Goal: Find contact information: Find contact information

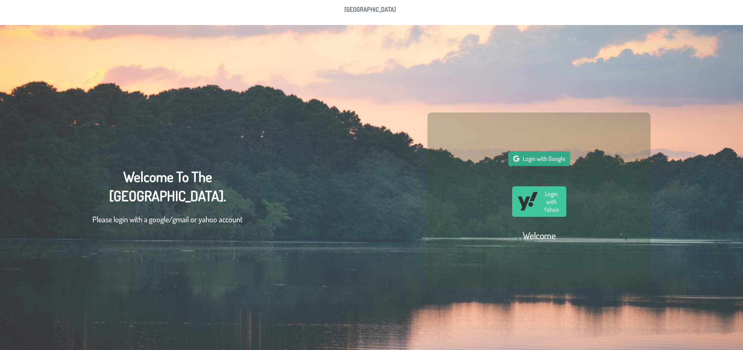
click at [545, 165] on button "Login with Google" at bounding box center [539, 158] width 62 height 15
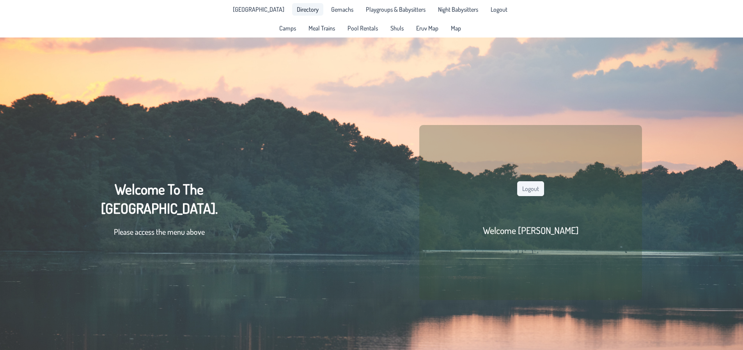
click at [305, 8] on span "Directory" at bounding box center [308, 9] width 22 height 6
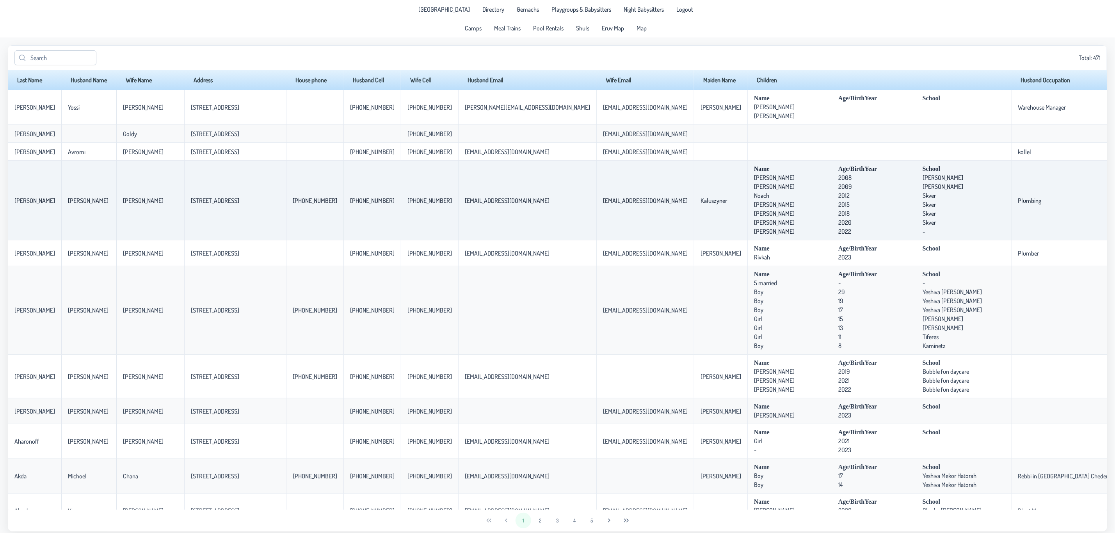
drag, startPoint x: 985, startPoint y: 222, endPoint x: 959, endPoint y: 225, distance: 26.6
click at [743, 225] on tr "[PERSON_NAME] [PERSON_NAME] [STREET_ADDRESS] [PHONE_NUMBER] [PHONE_NUMBER] [PHO…" at bounding box center [651, 201] width 1287 height 80
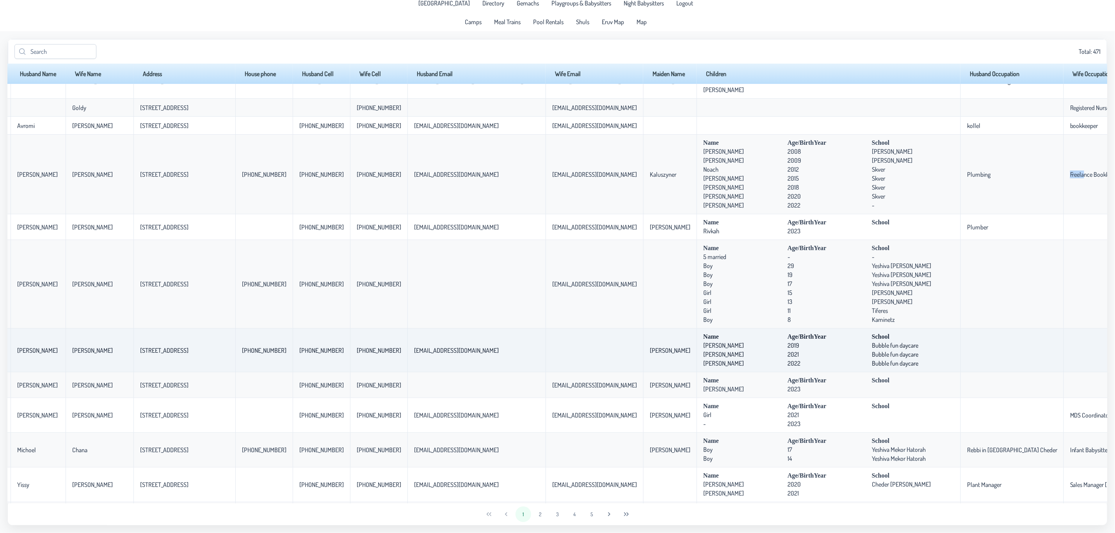
scroll to position [0, 51]
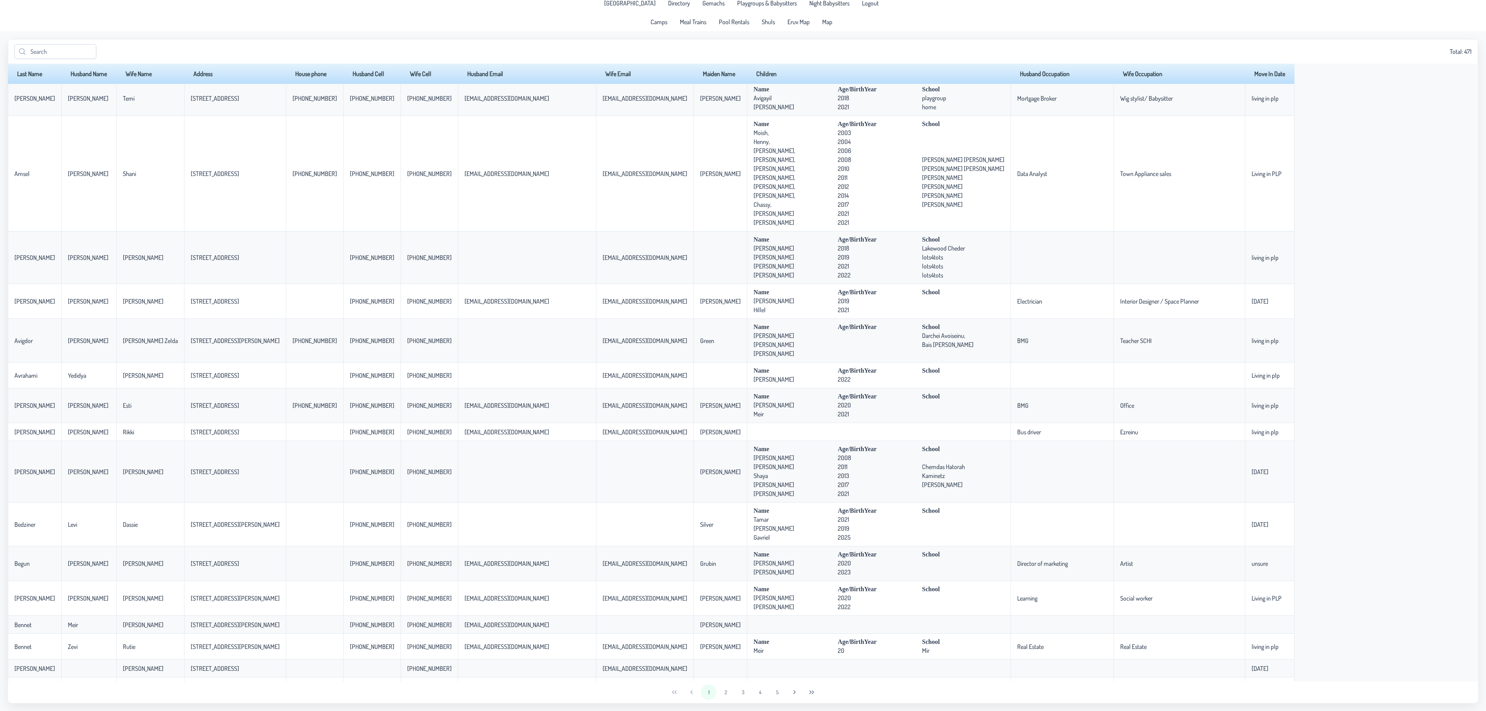
scroll to position [1092, 0]
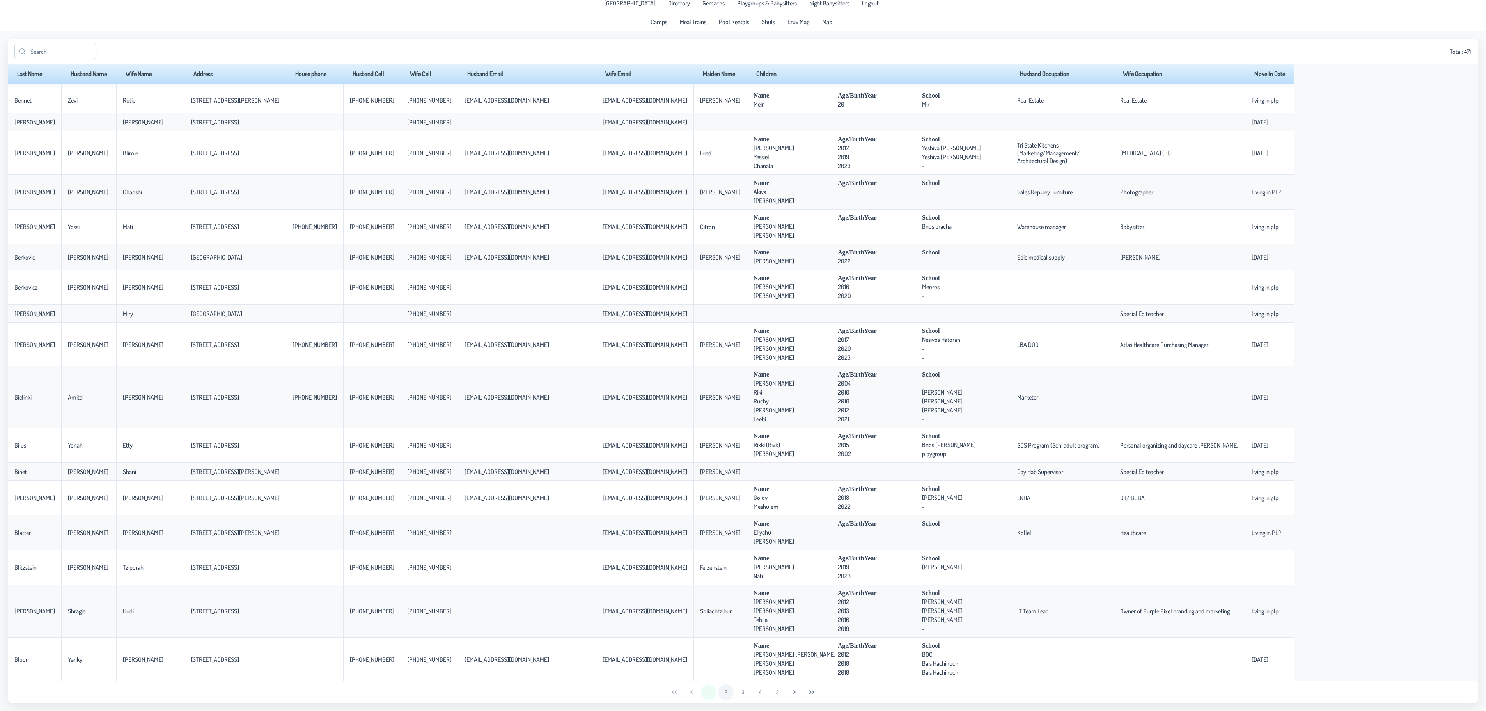
click at [727, 349] on button "2" at bounding box center [726, 692] width 16 height 16
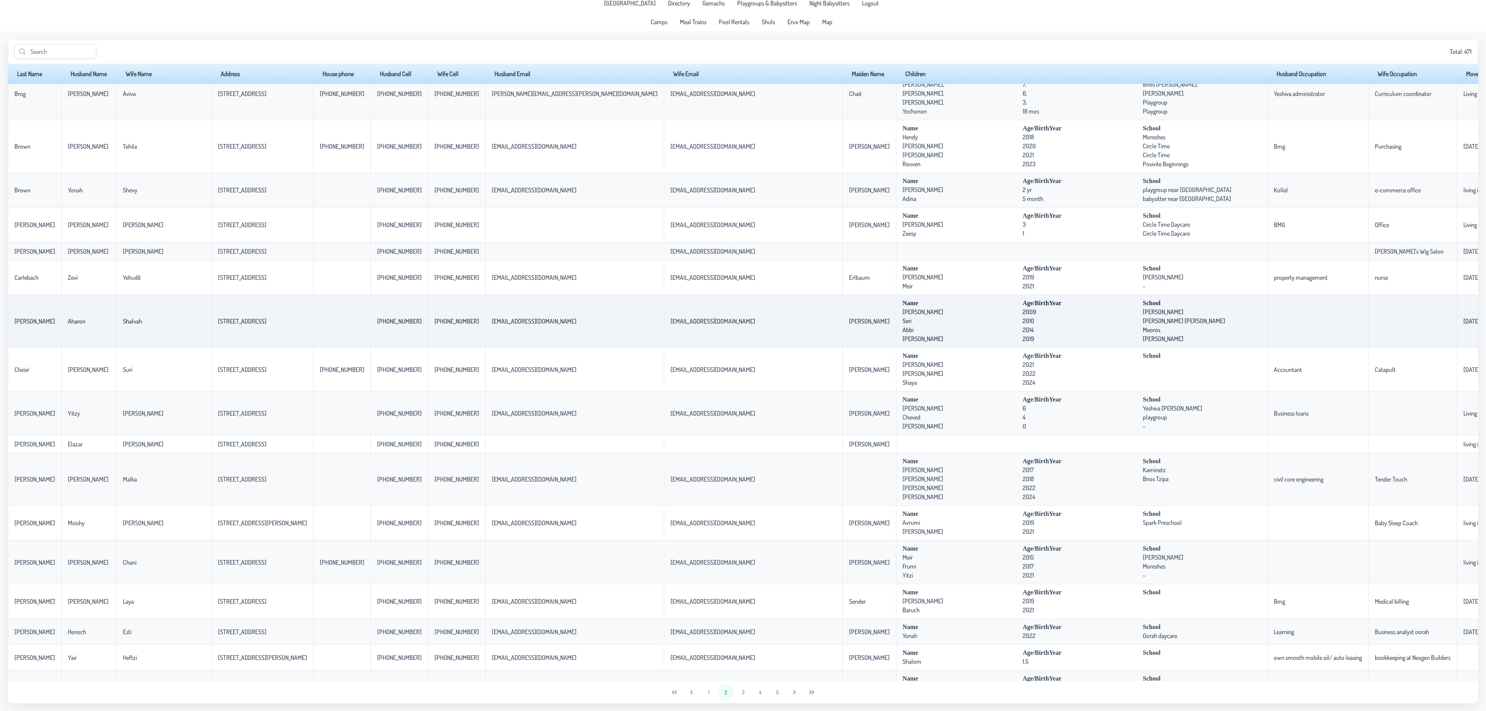
scroll to position [234, 0]
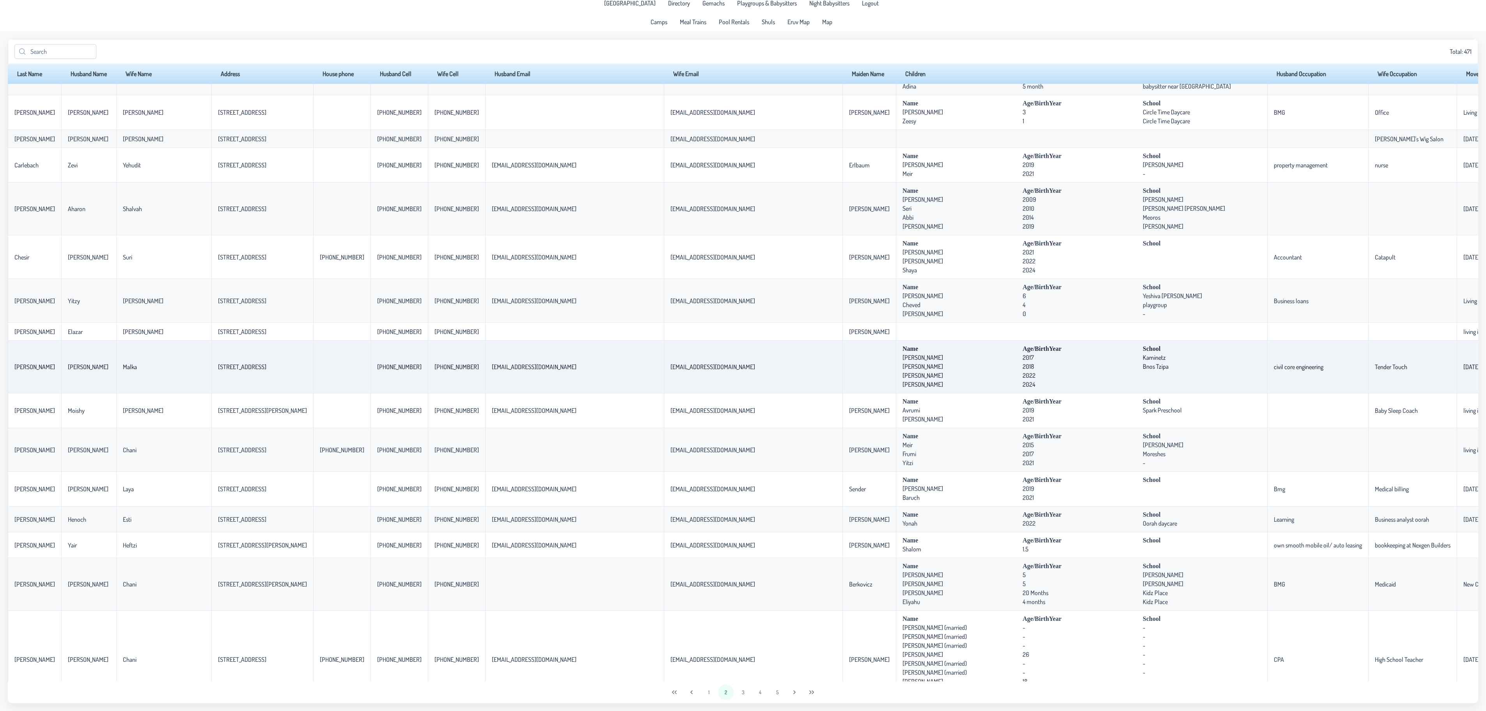
click at [743, 349] on td "[DATE]" at bounding box center [1499, 367] width 84 height 53
drag, startPoint x: 335, startPoint y: 373, endPoint x: 373, endPoint y: 372, distance: 37.5
click at [373, 349] on td "[PHONE_NUMBER]" at bounding box center [399, 367] width 57 height 53
click at [377, 349] on p-celleditor "[PHONE_NUMBER]" at bounding box center [399, 367] width 44 height 8
drag, startPoint x: 344, startPoint y: 369, endPoint x: 371, endPoint y: 368, distance: 27.3
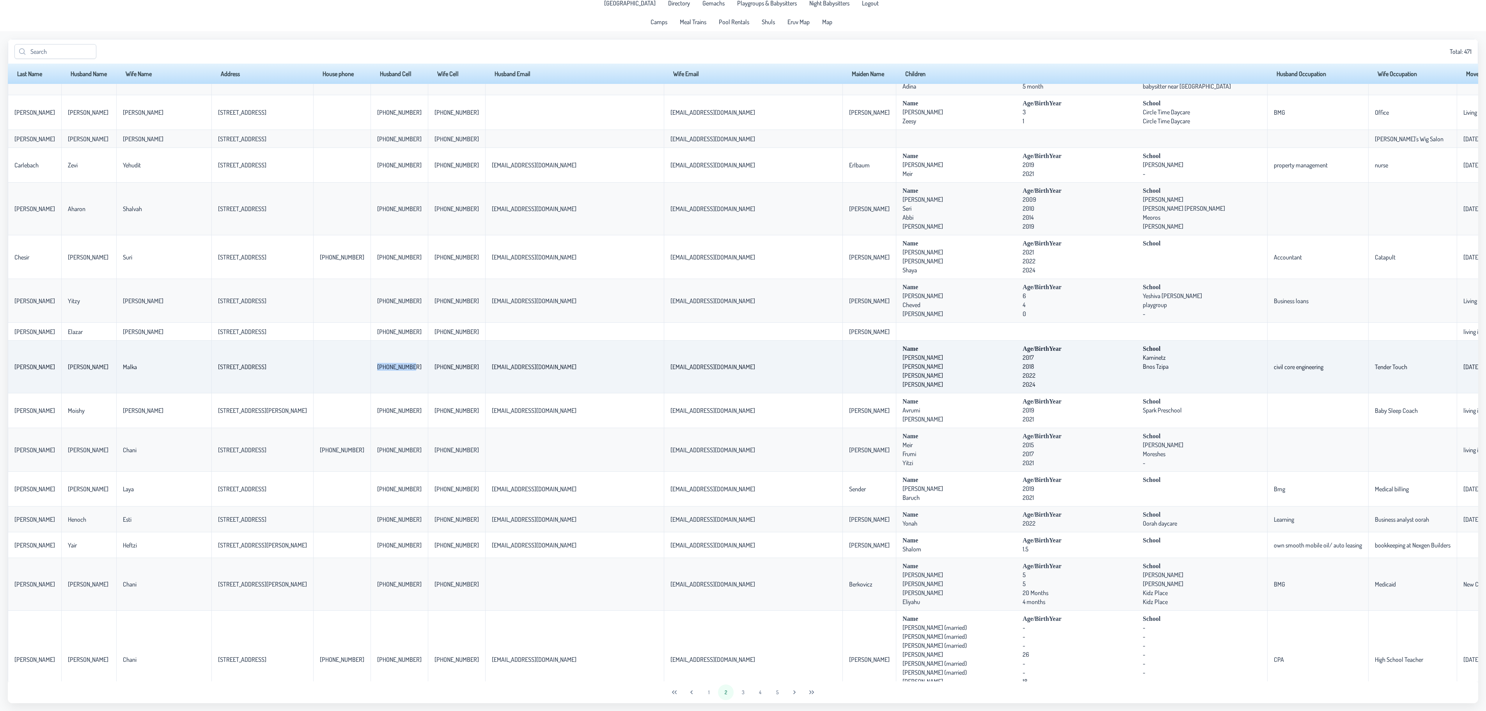
click at [377, 349] on p-celleditor "[PHONE_NUMBER]" at bounding box center [399, 367] width 44 height 8
click at [371, 349] on td "[PHONE_NUMBER]" at bounding box center [399, 367] width 57 height 53
drag, startPoint x: 335, startPoint y: 371, endPoint x: 374, endPoint y: 371, distance: 38.2
click at [374, 349] on td "[PHONE_NUMBER]" at bounding box center [399, 367] width 57 height 53
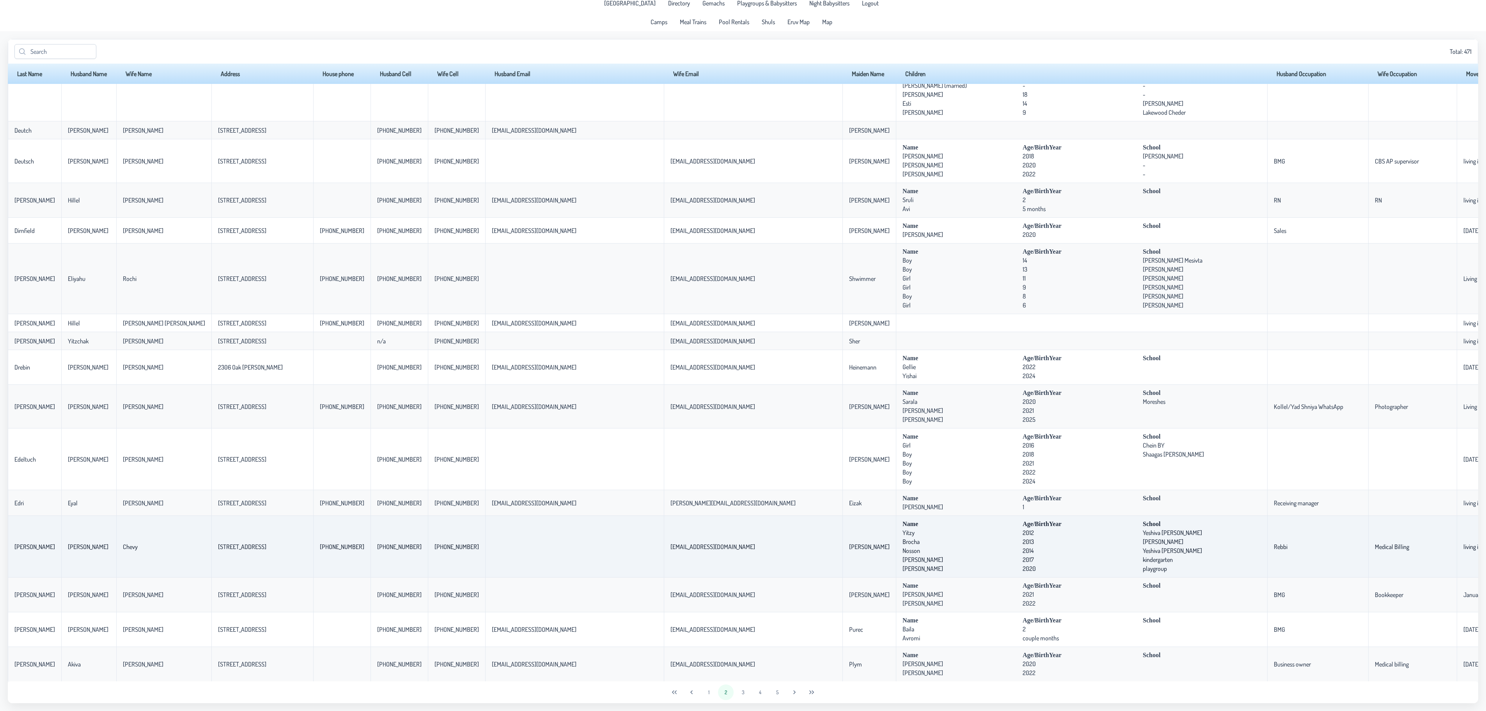
scroll to position [858, 0]
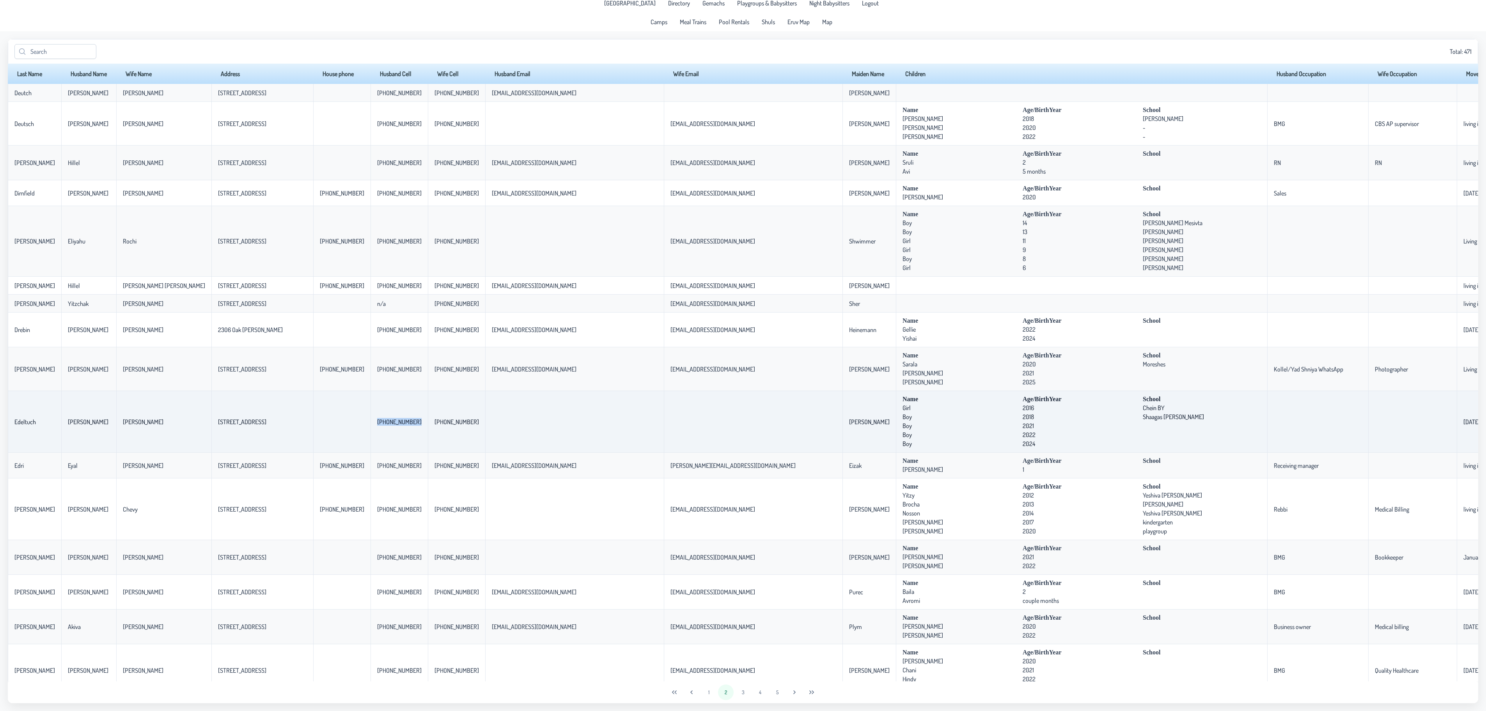
drag, startPoint x: 342, startPoint y: 430, endPoint x: 375, endPoint y: 430, distance: 33.5
click at [375, 349] on td "[PHONE_NUMBER]" at bounding box center [399, 422] width 57 height 62
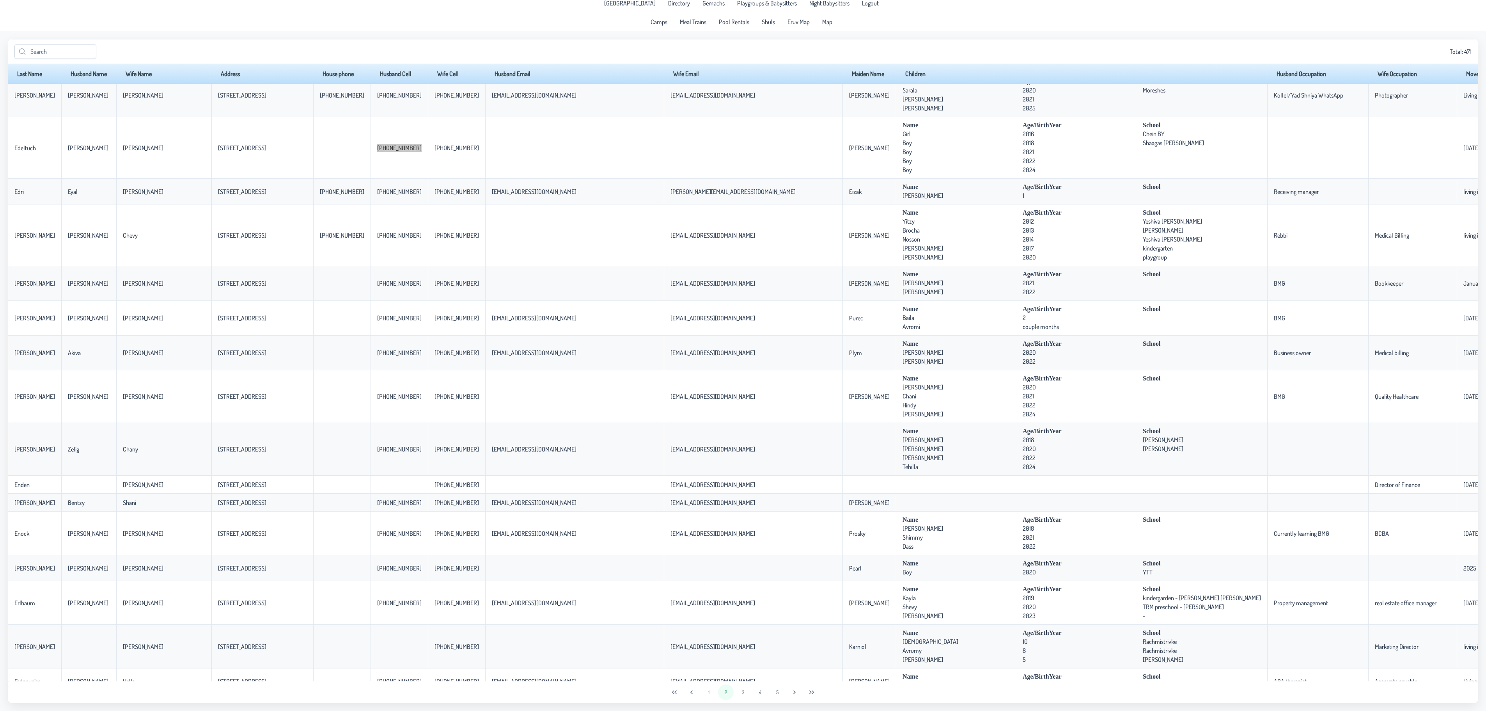
scroll to position [1170, 0]
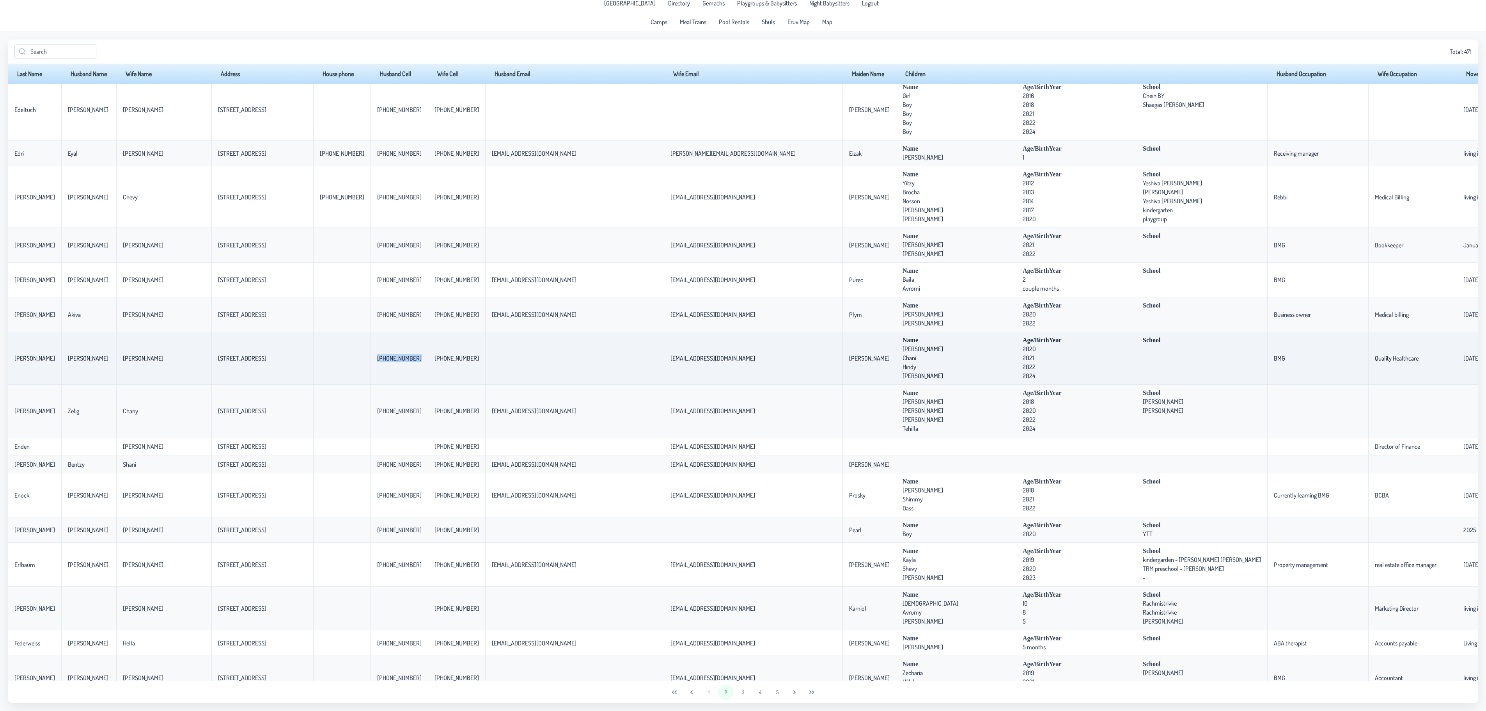
drag, startPoint x: 336, startPoint y: 371, endPoint x: 374, endPoint y: 366, distance: 37.7
click at [374, 349] on td "[PHONE_NUMBER]" at bounding box center [399, 358] width 57 height 53
click at [377, 349] on p-celleditor "[PHONE_NUMBER]" at bounding box center [399, 358] width 44 height 8
drag, startPoint x: 342, startPoint y: 367, endPoint x: 378, endPoint y: 369, distance: 36.7
click at [378, 349] on td "[PHONE_NUMBER]" at bounding box center [399, 358] width 57 height 53
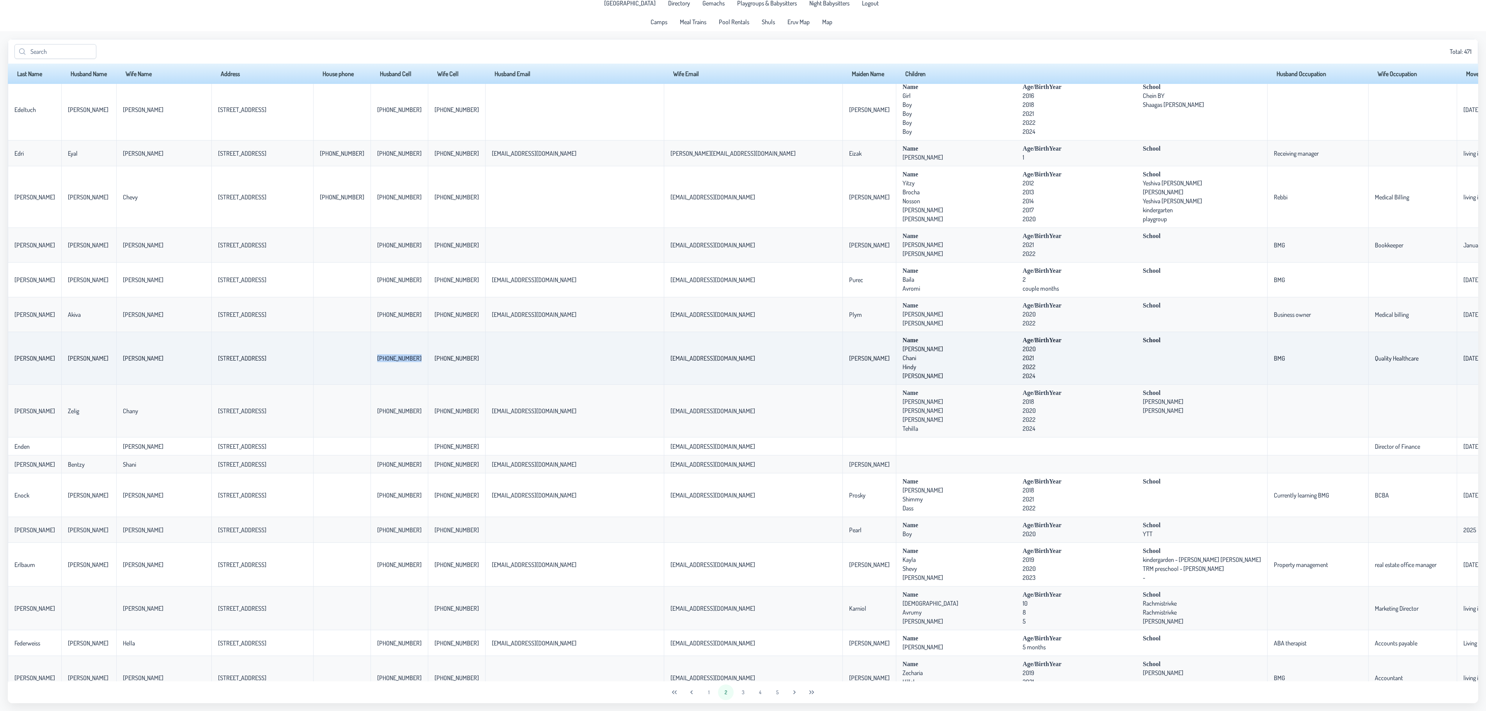
copy p-celleditor "[PHONE_NUMBER]"
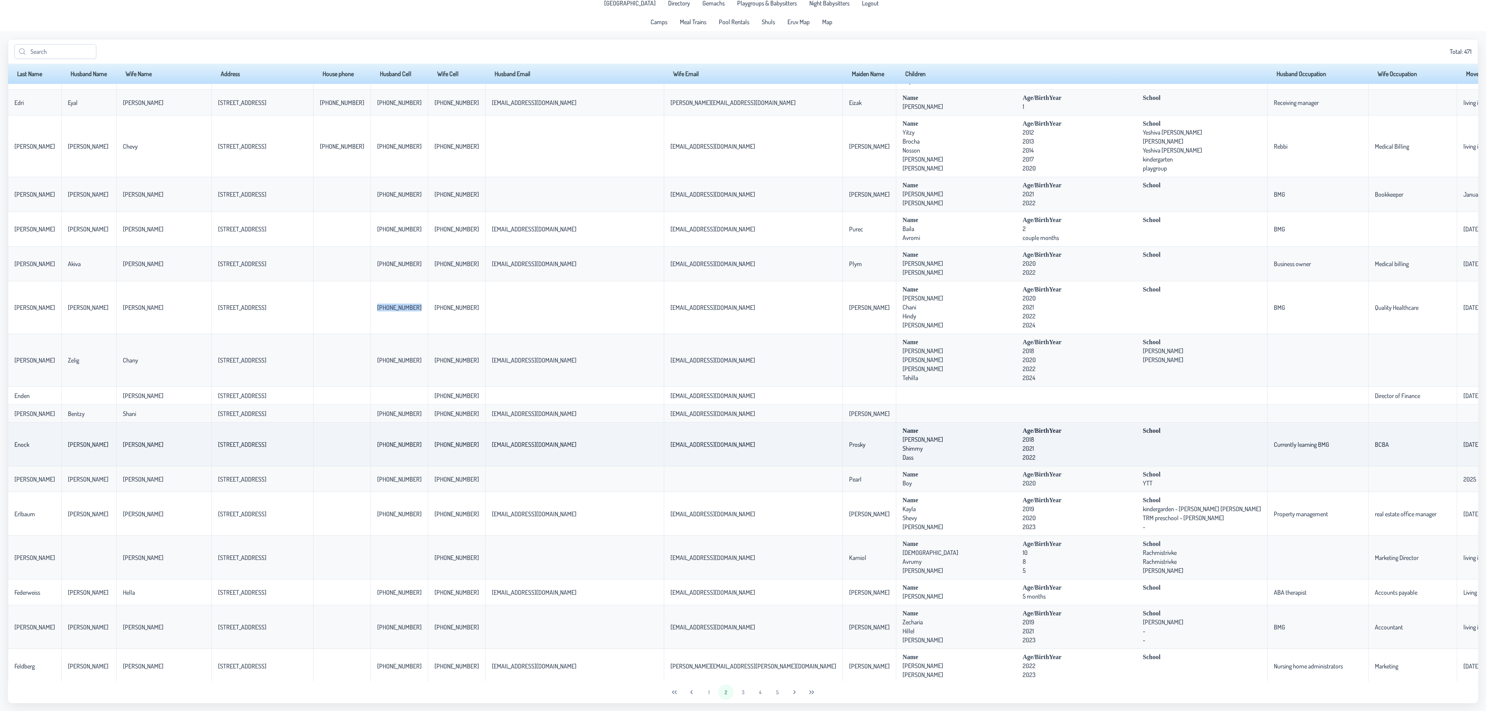
scroll to position [1248, 0]
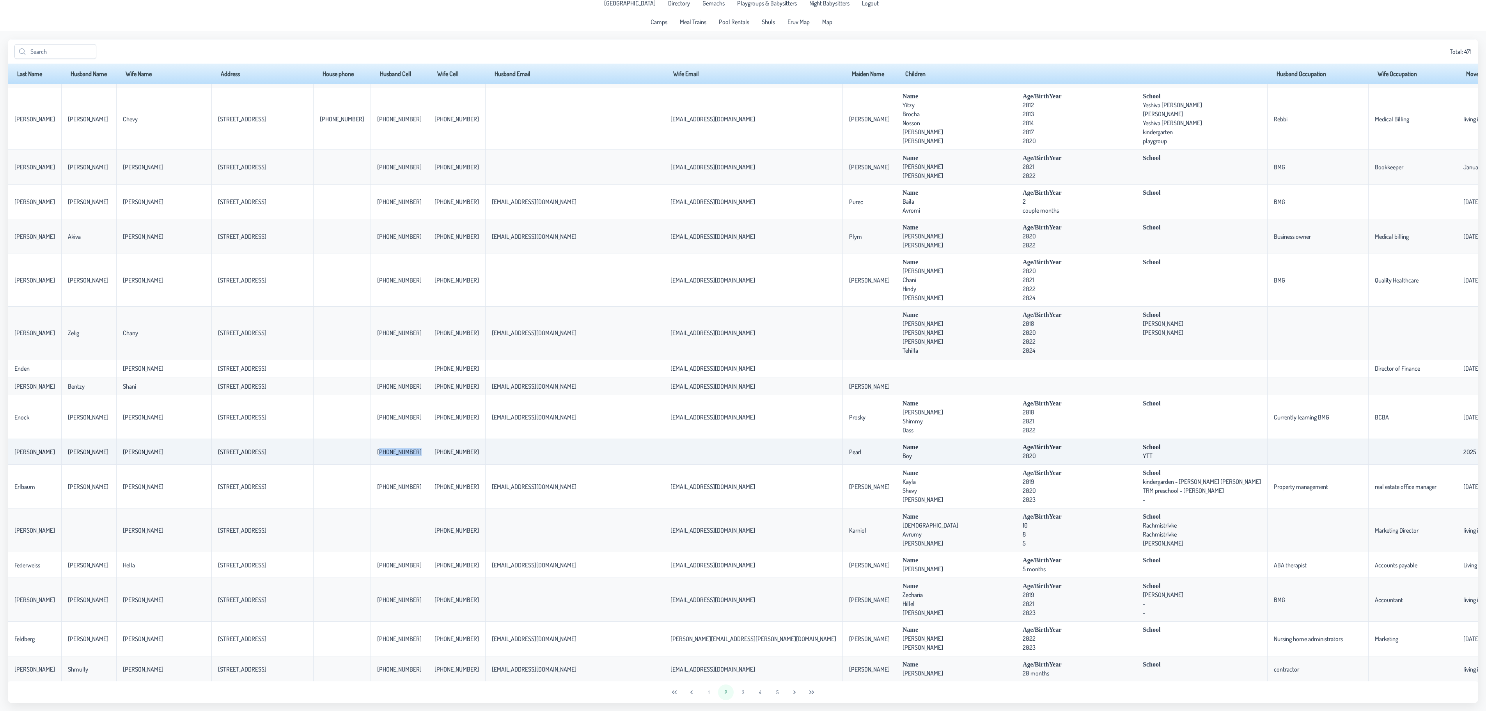
drag, startPoint x: 339, startPoint y: 469, endPoint x: 373, endPoint y: 467, distance: 34.4
click at [373, 349] on td "[PHONE_NUMBER]" at bounding box center [399, 452] width 57 height 26
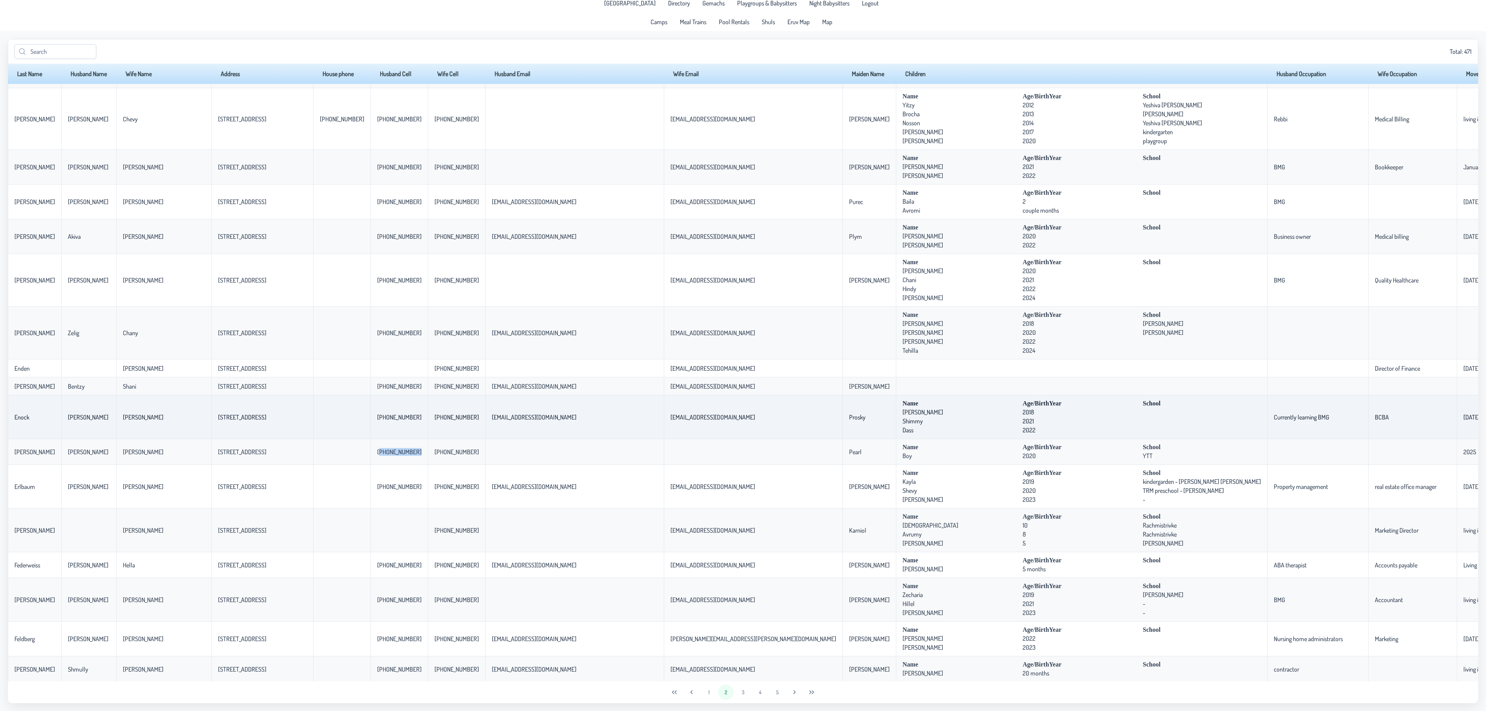
copy p-celleditor "[PHONE_NUMBER]"
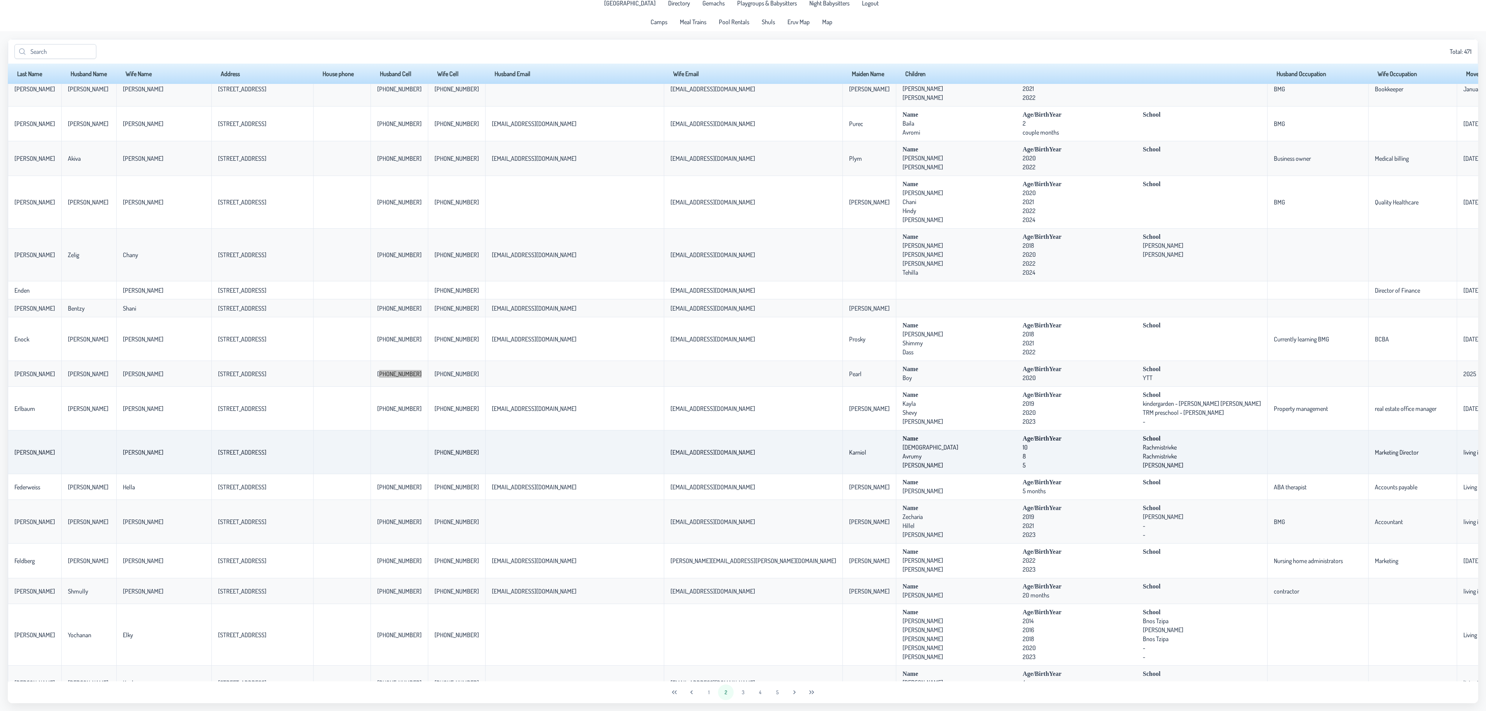
scroll to position [1363, 0]
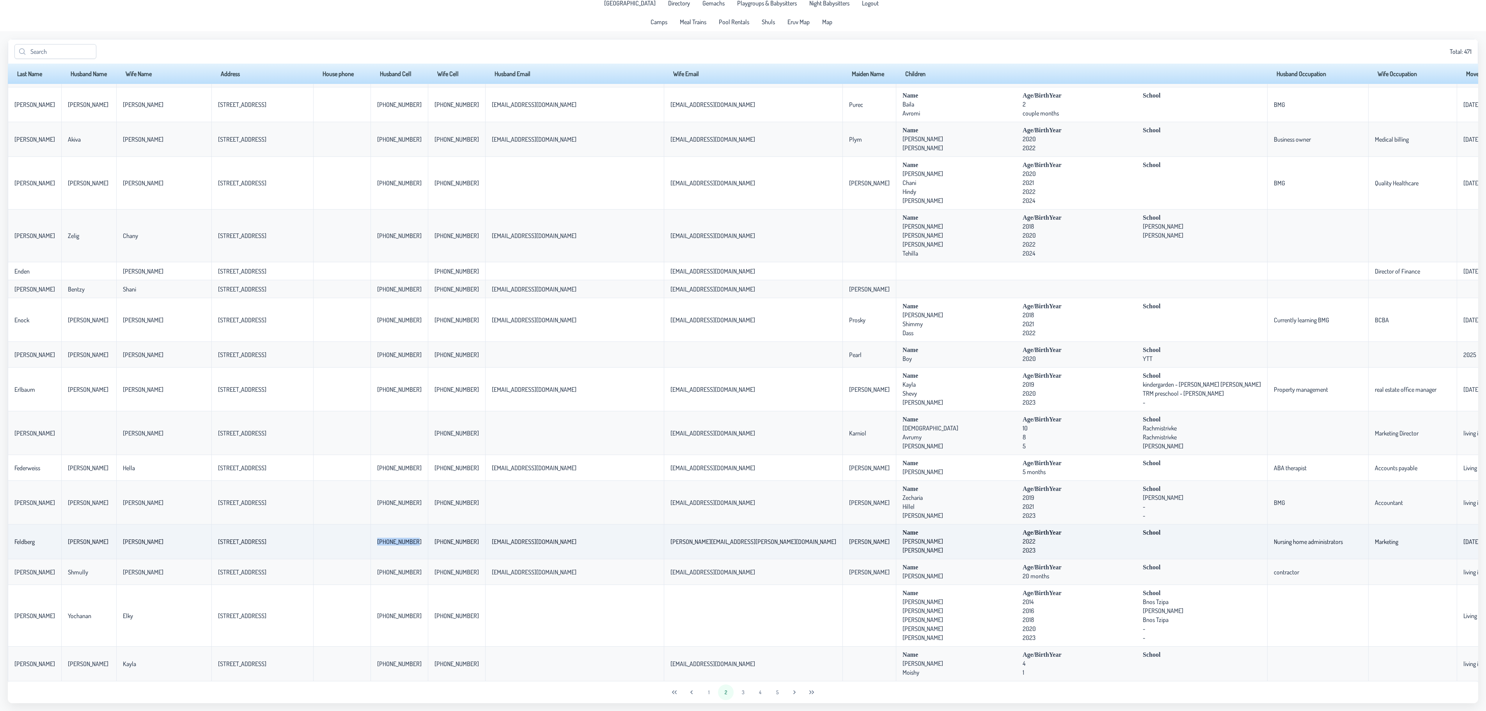
drag, startPoint x: 336, startPoint y: 541, endPoint x: 371, endPoint y: 541, distance: 35.1
click at [377, 349] on p-celleditor "[PHONE_NUMBER]" at bounding box center [399, 542] width 44 height 8
copy p-celleditor "[PHONE_NUMBER]"
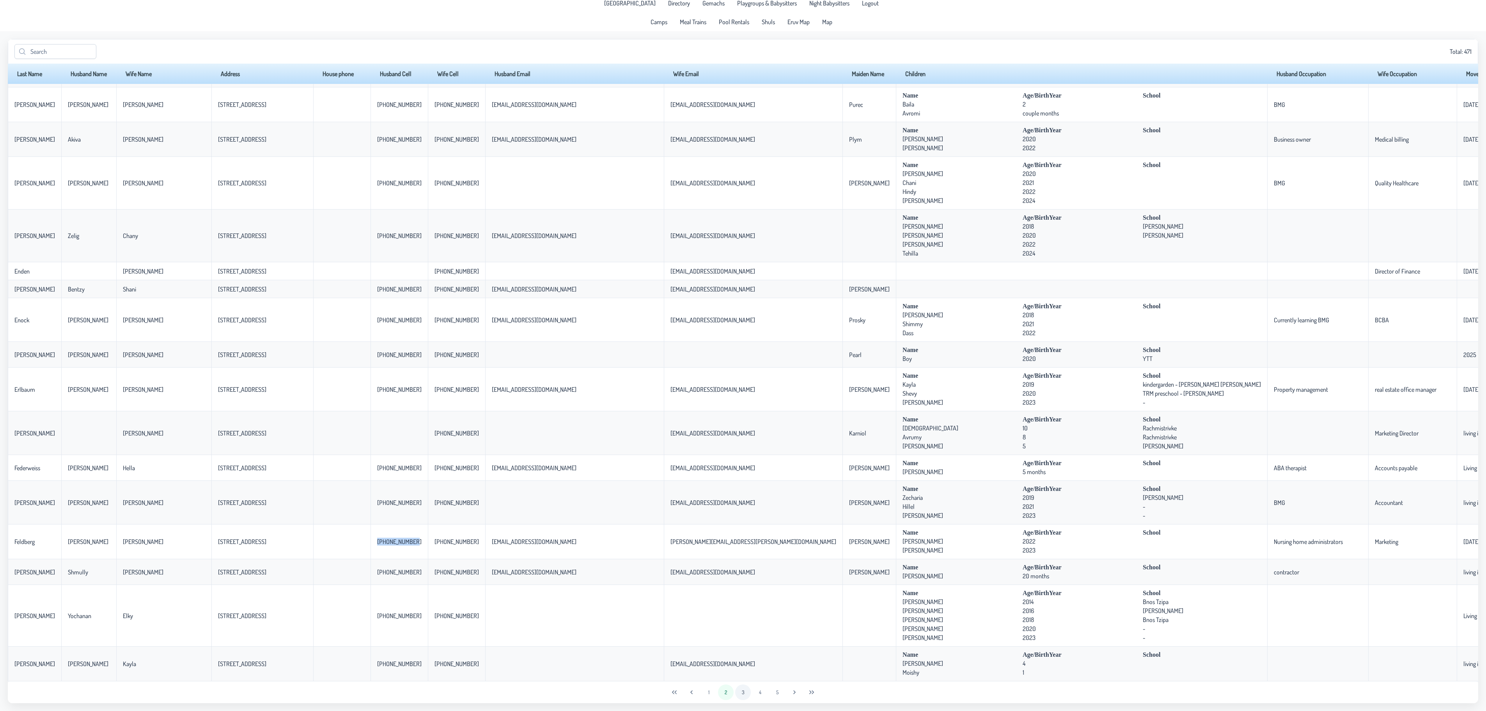
click at [743, 349] on button "3" at bounding box center [743, 692] width 16 height 16
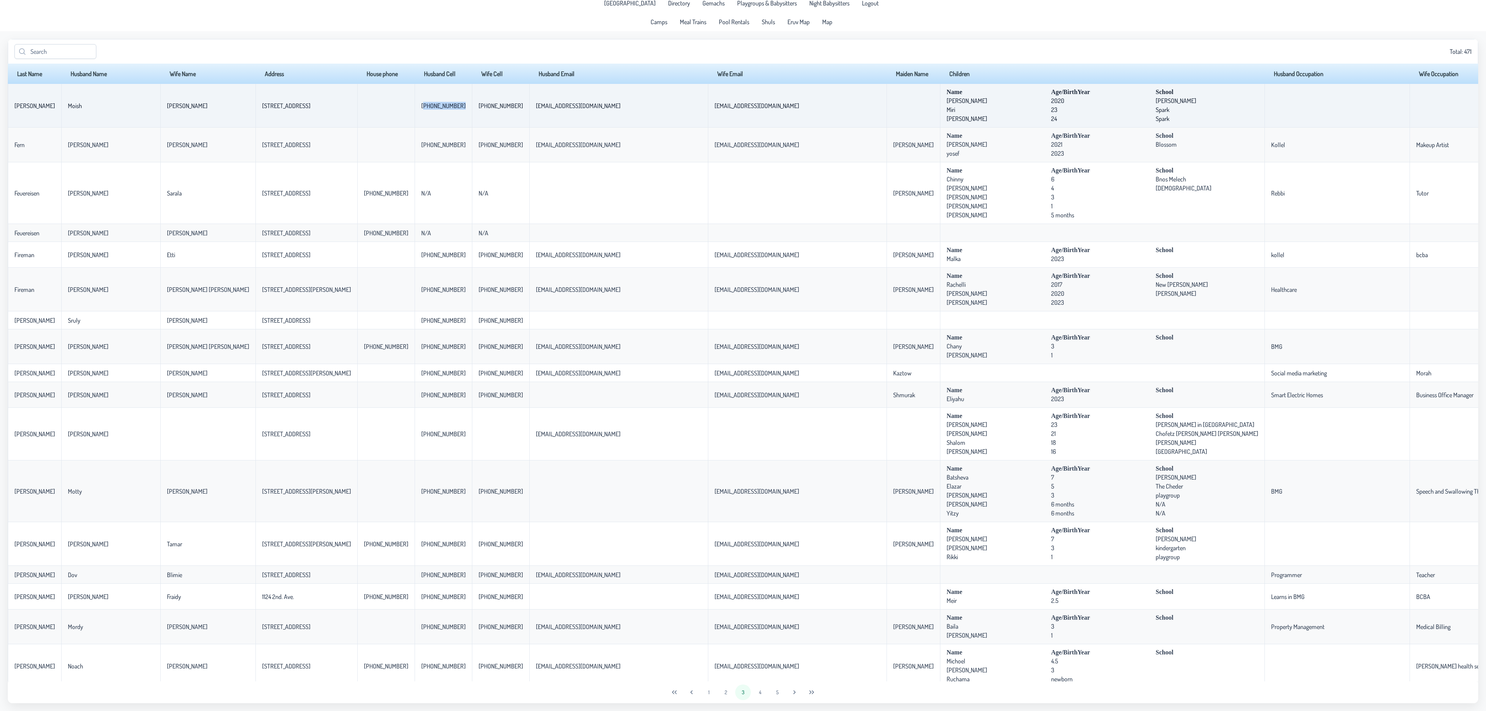
drag, startPoint x: 352, startPoint y: 105, endPoint x: 392, endPoint y: 104, distance: 40.6
click at [415, 104] on td "[PHONE_NUMBER]" at bounding box center [443, 106] width 57 height 44
copy p-celleditor "[PHONE_NUMBER]"
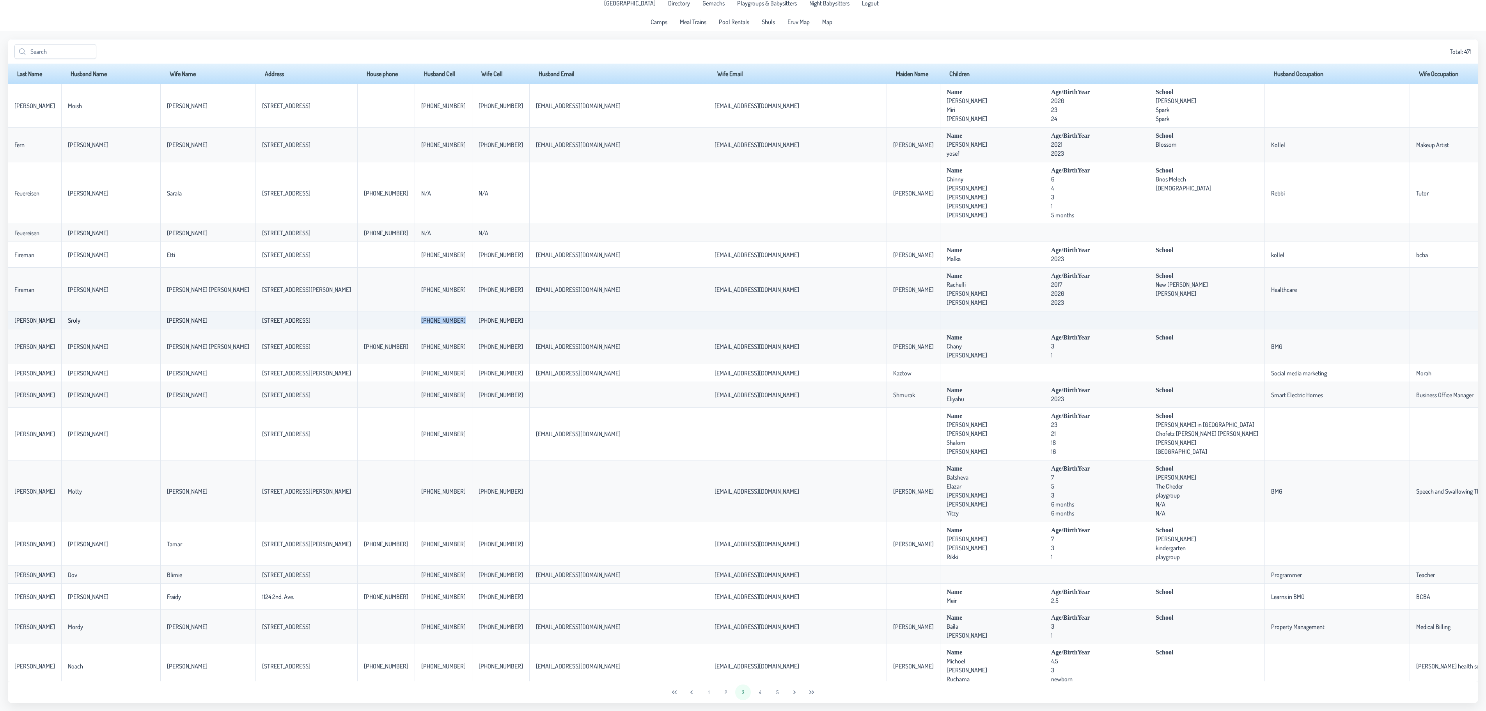
drag, startPoint x: 347, startPoint y: 323, endPoint x: 390, endPoint y: 323, distance: 42.9
click at [415, 323] on td "[PHONE_NUMBER]" at bounding box center [443, 320] width 57 height 18
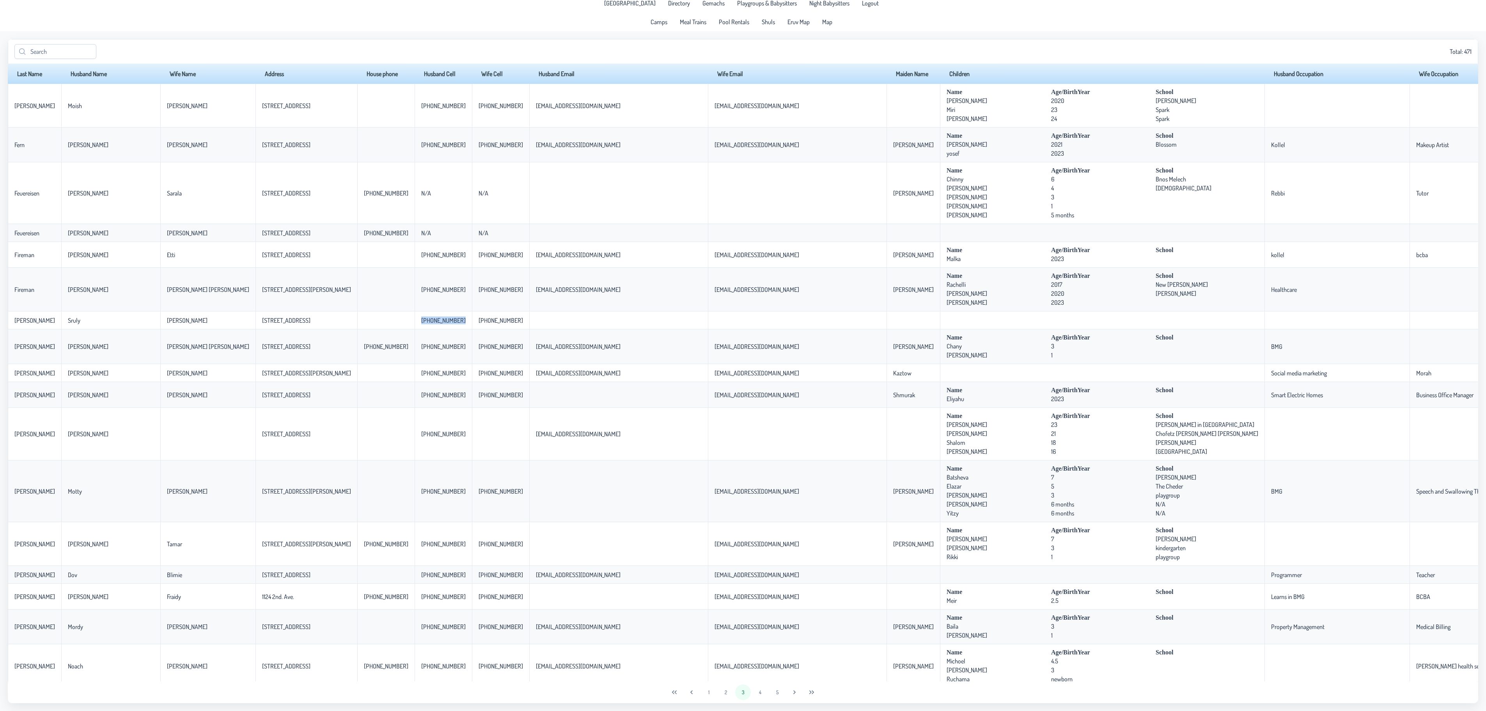
copy p-celleditor "[PHONE_NUMBER]"
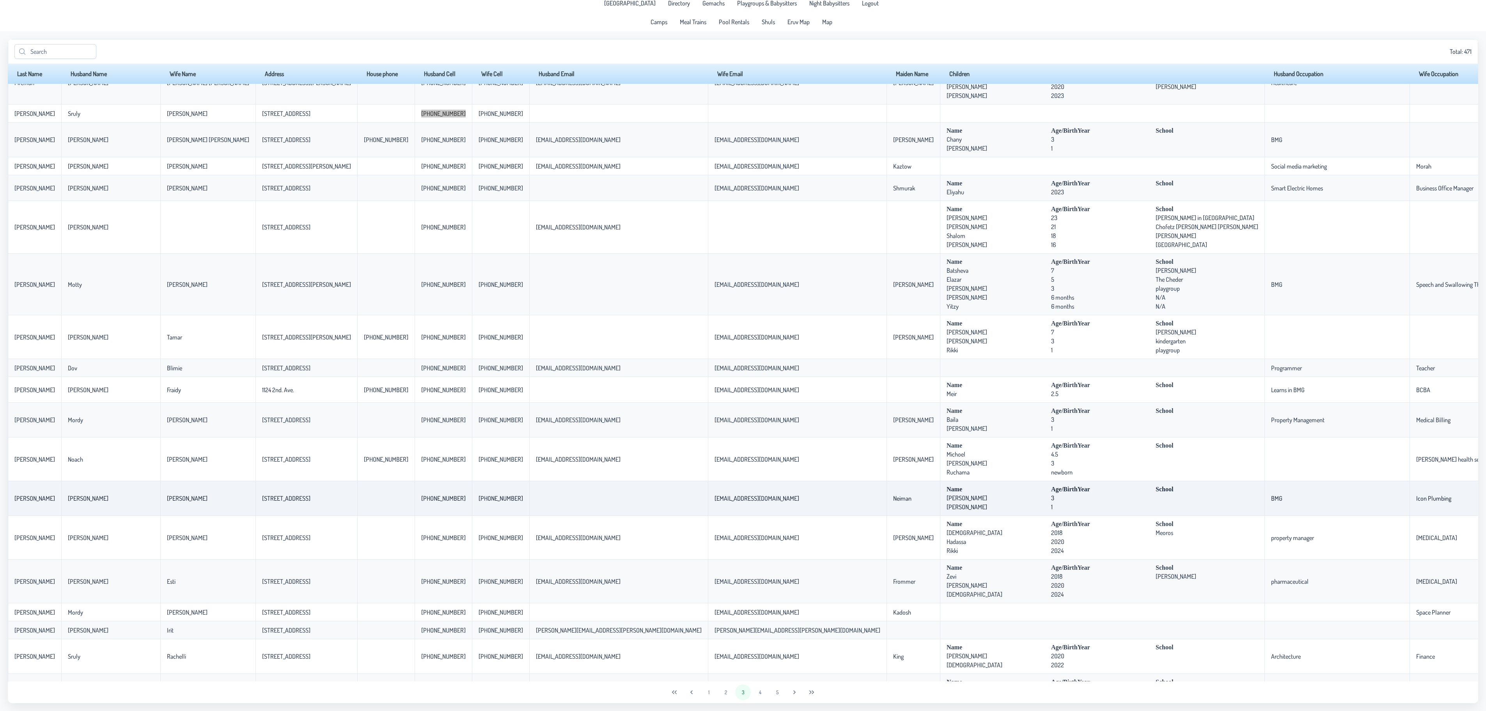
scroll to position [234, 0]
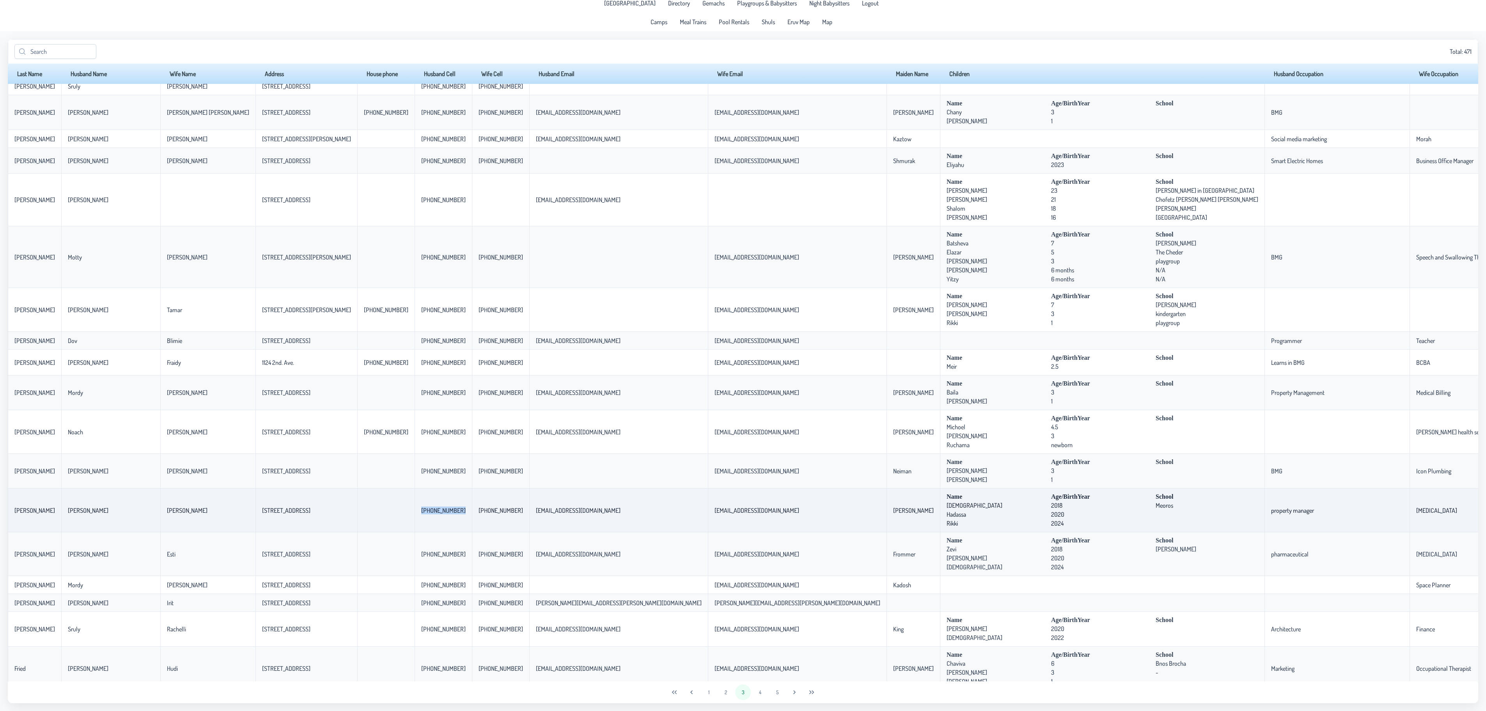
drag, startPoint x: 349, startPoint y: 513, endPoint x: 390, endPoint y: 523, distance: 42.4
click at [415, 349] on td "[PHONE_NUMBER]" at bounding box center [443, 510] width 57 height 44
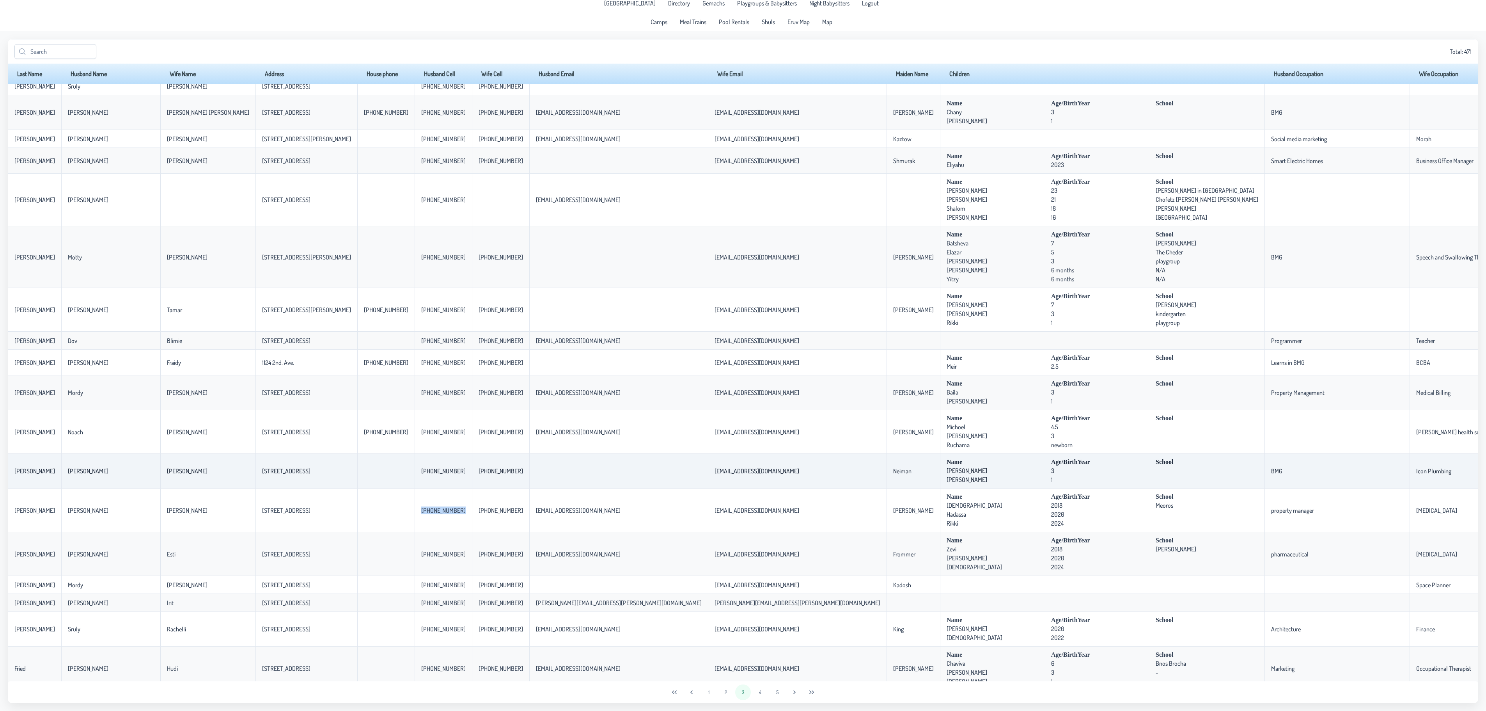
copy p-celleditor "[PHONE_NUMBER]"
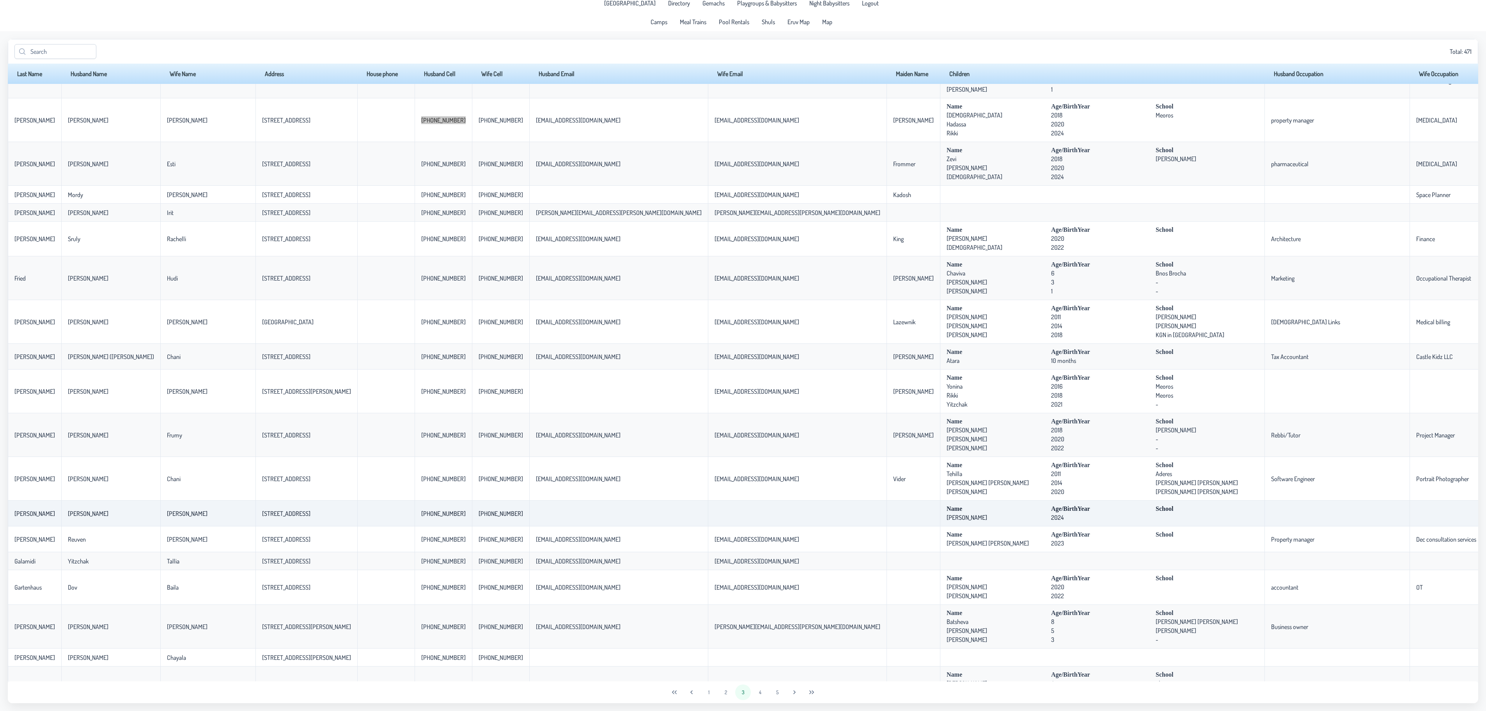
scroll to position [702, 0]
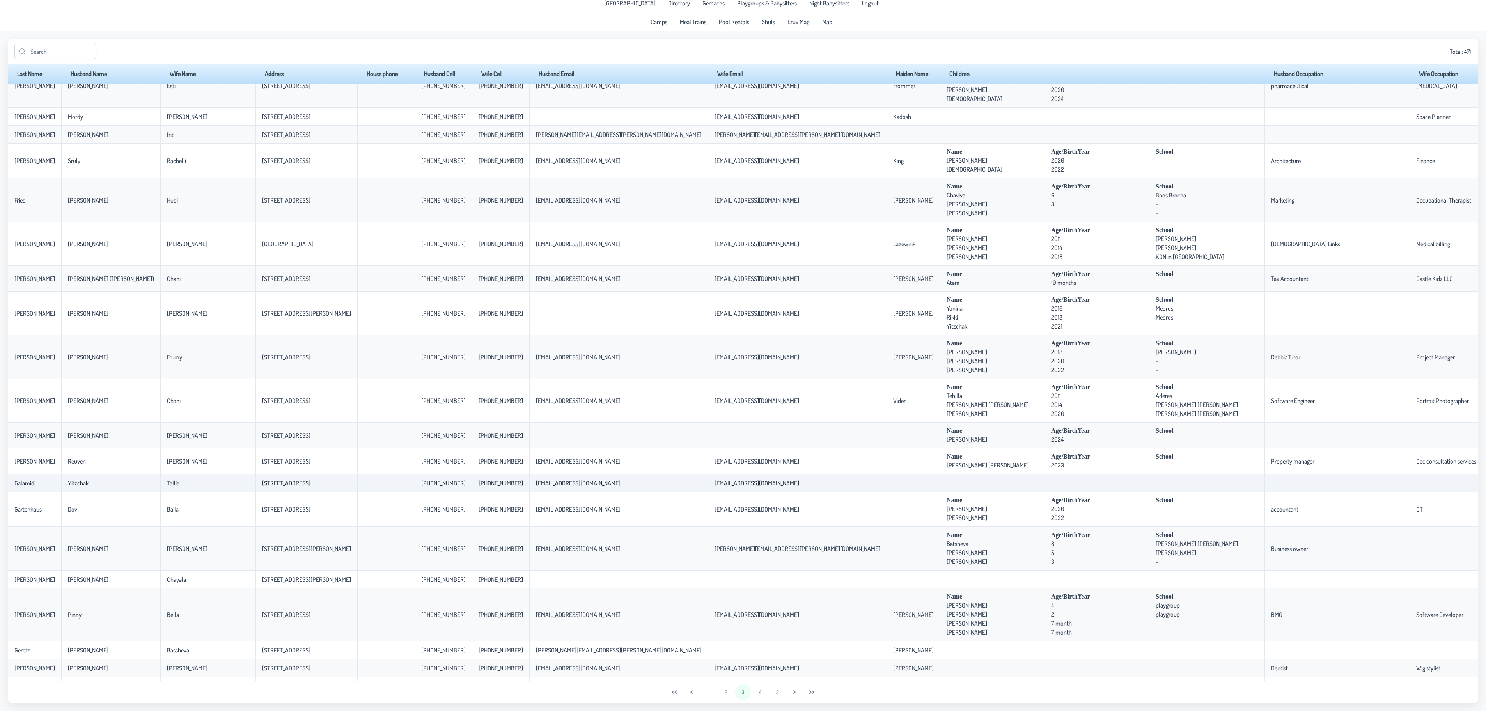
click at [479, 349] on p-celleditor "[PHONE_NUMBER]" at bounding box center [501, 483] width 44 height 8
drag, startPoint x: 352, startPoint y: 493, endPoint x: 388, endPoint y: 492, distance: 35.9
click at [421, 349] on p-celleditor "[PHONE_NUMBER]" at bounding box center [443, 483] width 44 height 8
copy p-celleditor "[PHONE_NUMBER]"
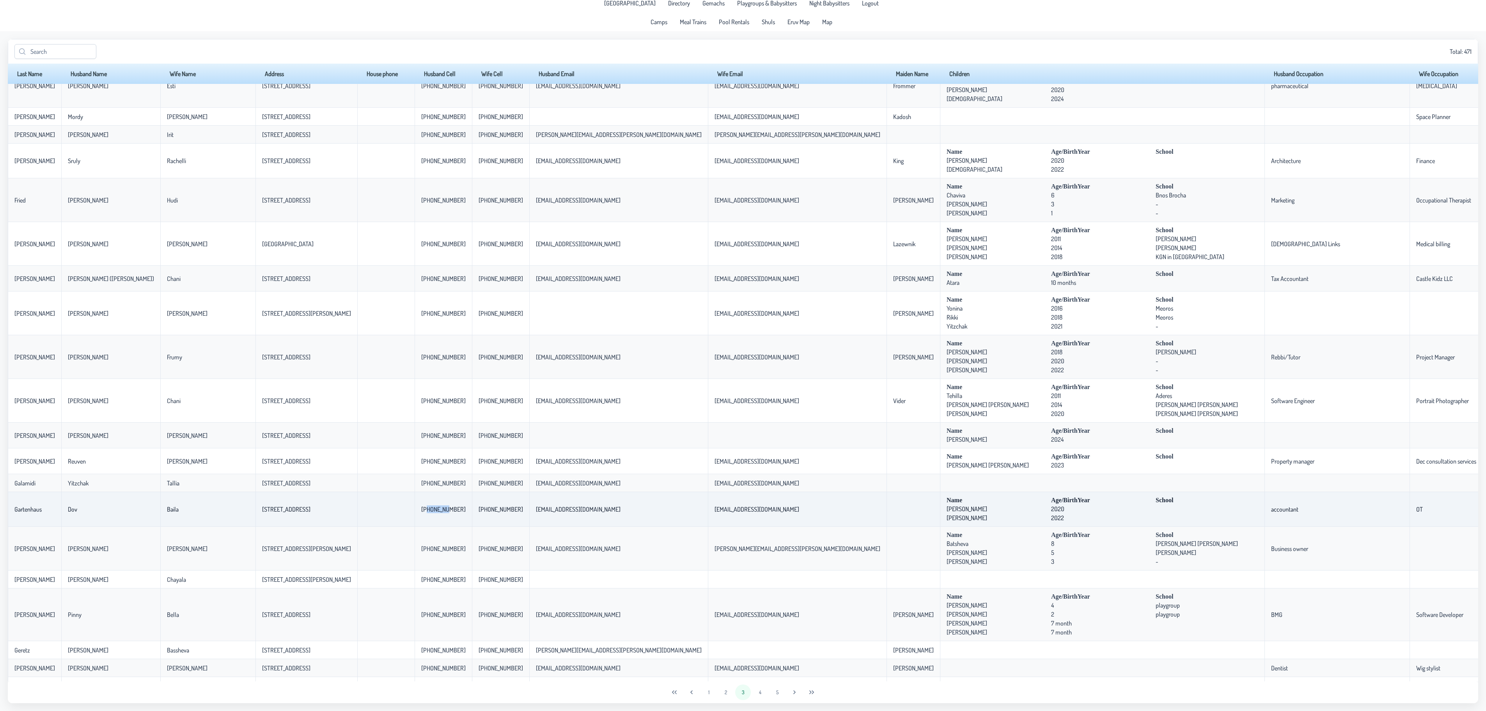
drag, startPoint x: 354, startPoint y: 518, endPoint x: 374, endPoint y: 517, distance: 19.6
click at [421, 349] on p-celleditor "[PHONE_NUMBER]" at bounding box center [443, 509] width 44 height 8
click at [415, 349] on td "[PHONE_NUMBER]" at bounding box center [443, 509] width 57 height 35
drag, startPoint x: 359, startPoint y: 518, endPoint x: 389, endPoint y: 517, distance: 29.7
click at [415, 349] on td "[PHONE_NUMBER]" at bounding box center [443, 509] width 57 height 35
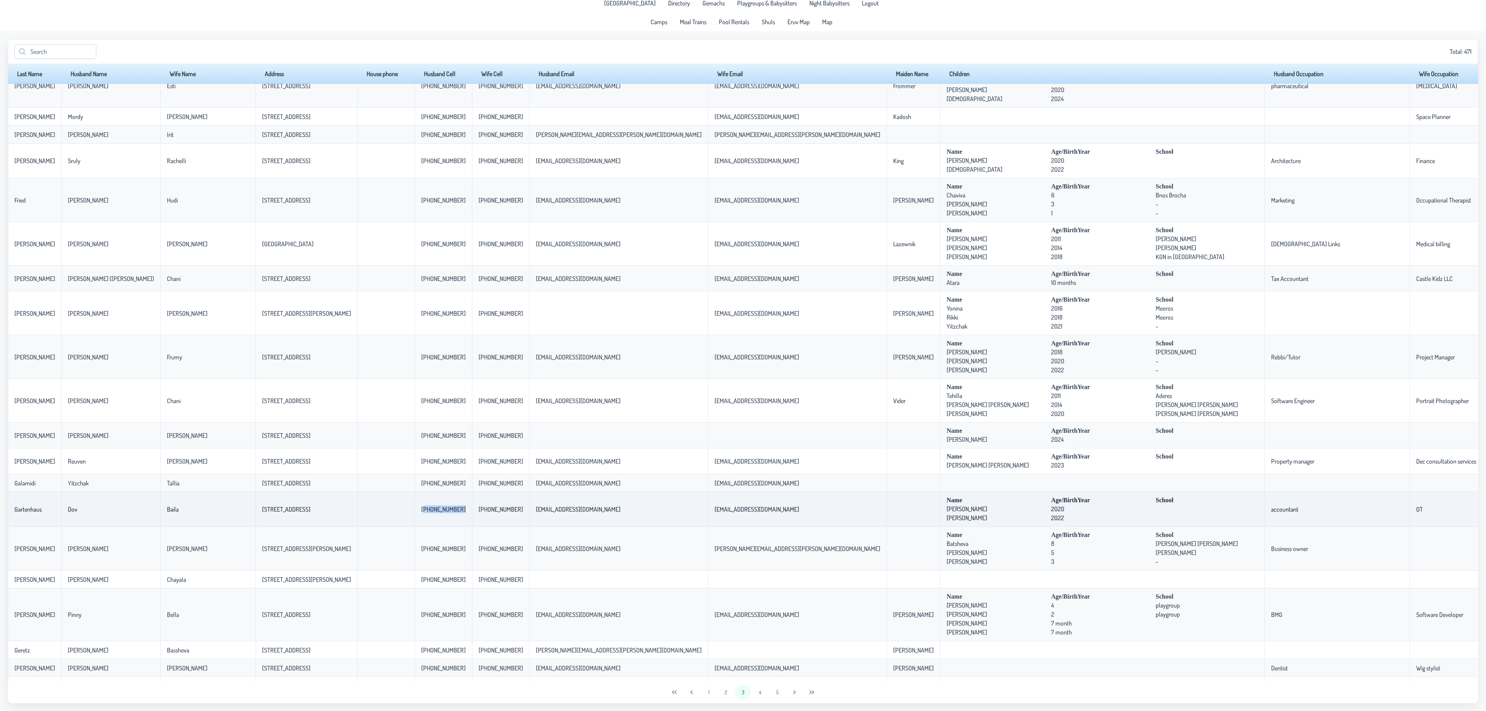
copy p-celleditor "[PHONE_NUMBER]"
